Goal: Find specific page/section: Find specific page/section

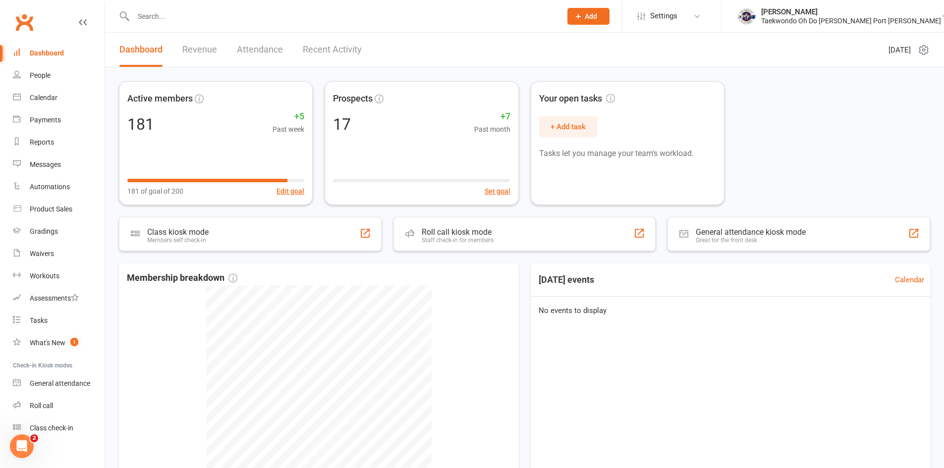
click at [168, 21] on input "text" at bounding box center [342, 16] width 424 height 14
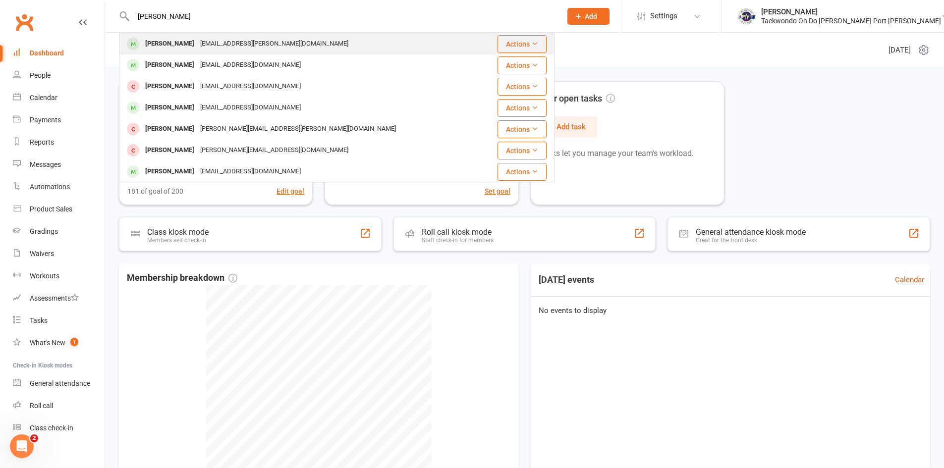
type input "[PERSON_NAME]"
click at [185, 46] on div "[PERSON_NAME]" at bounding box center [169, 44] width 55 height 14
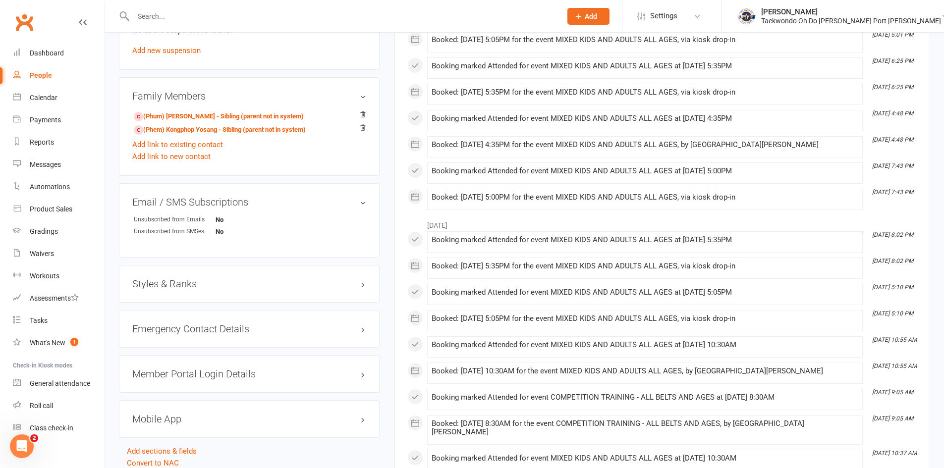
scroll to position [644, 0]
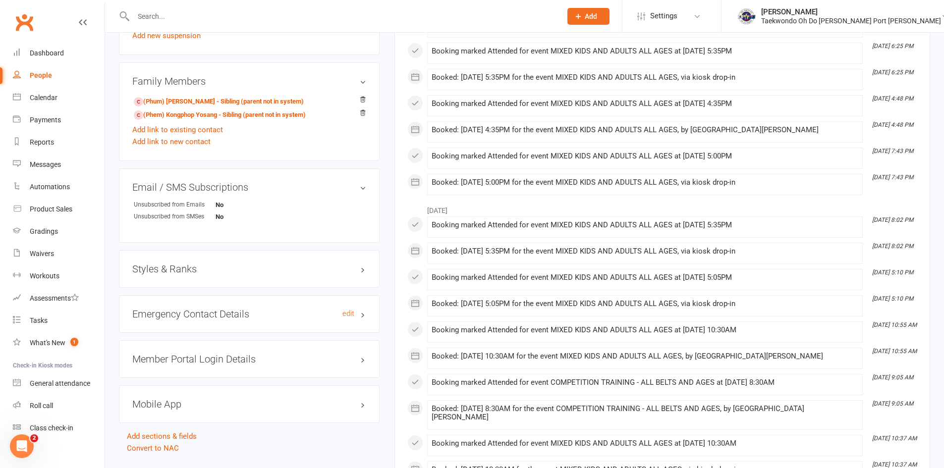
click at [206, 314] on h3 "Emergency Contact Details edit" at bounding box center [249, 314] width 234 height 11
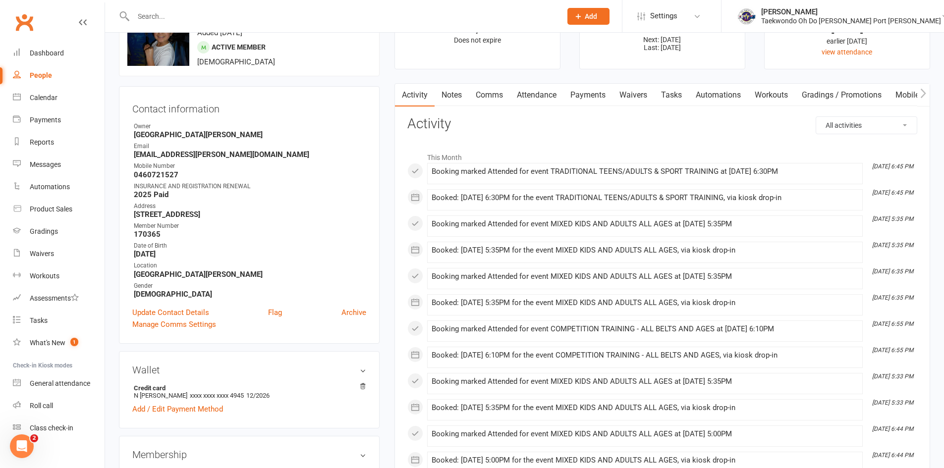
scroll to position [50, 0]
click at [594, 90] on link "Payments" at bounding box center [588, 96] width 49 height 23
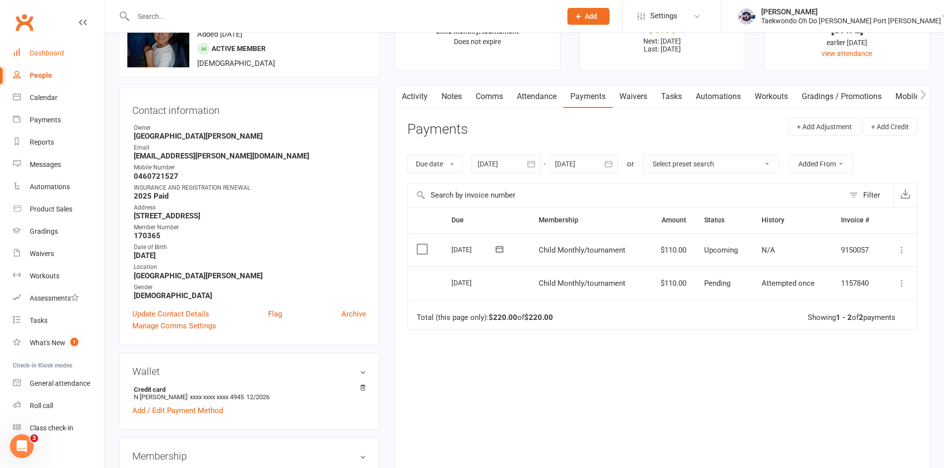
click at [40, 51] on div "Dashboard" at bounding box center [47, 53] width 34 height 8
